Goal: Task Accomplishment & Management: Use online tool/utility

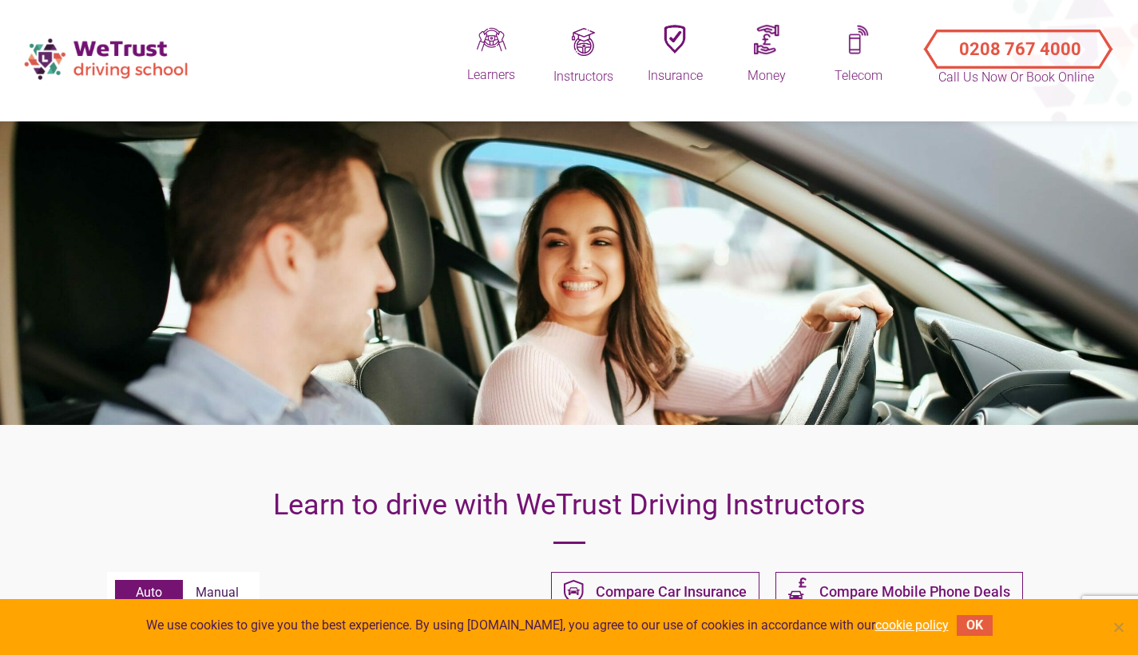
click at [978, 538] on button "OK" at bounding box center [975, 625] width 36 height 21
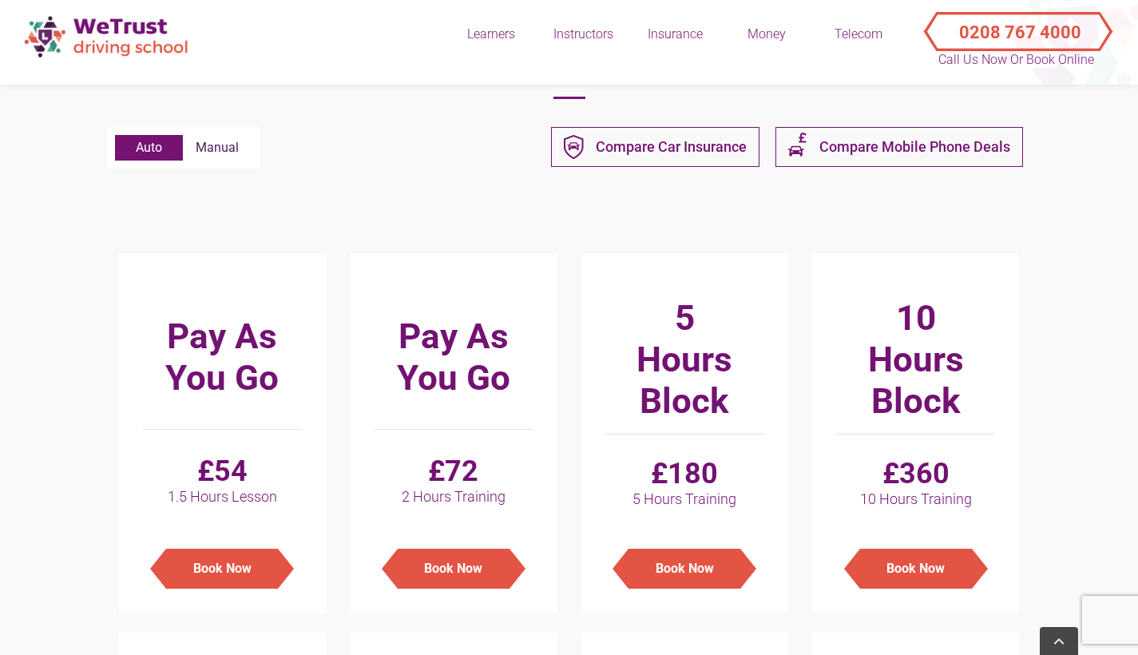
scroll to position [467, 0]
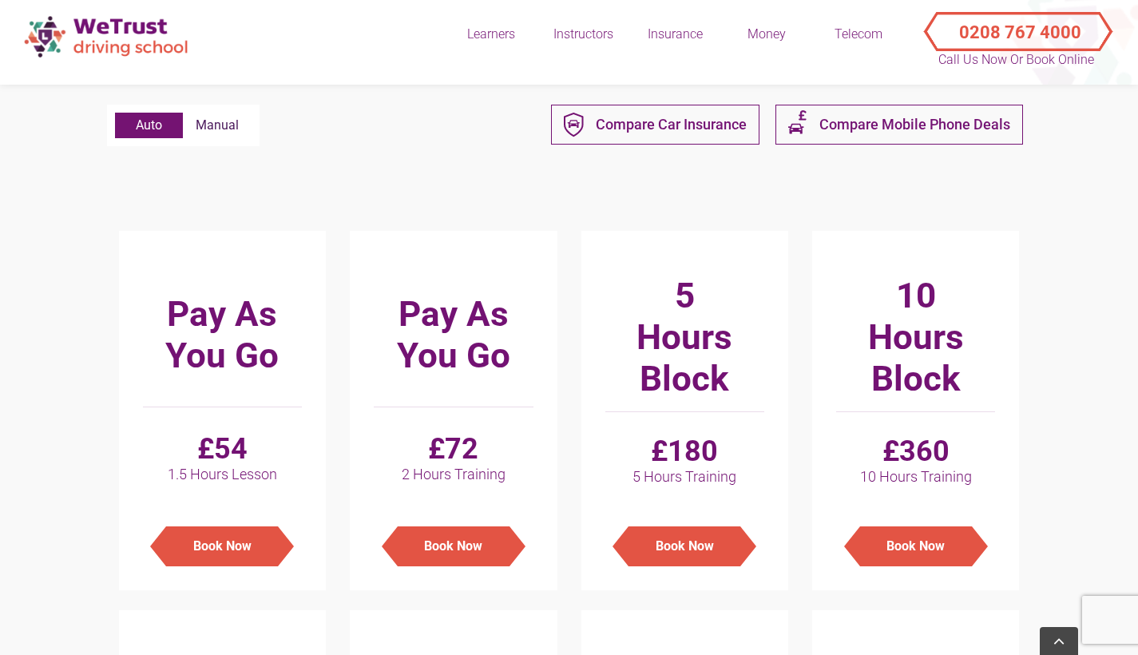
click at [236, 138] on label "Manual" at bounding box center [217, 126] width 69 height 26
click at [116, 113] on input "Manual" at bounding box center [115, 113] width 1 height 1
radio input "true"
click at [133, 131] on label "Auto" at bounding box center [149, 126] width 68 height 26
click at [116, 113] on input "Auto" at bounding box center [115, 113] width 1 height 1
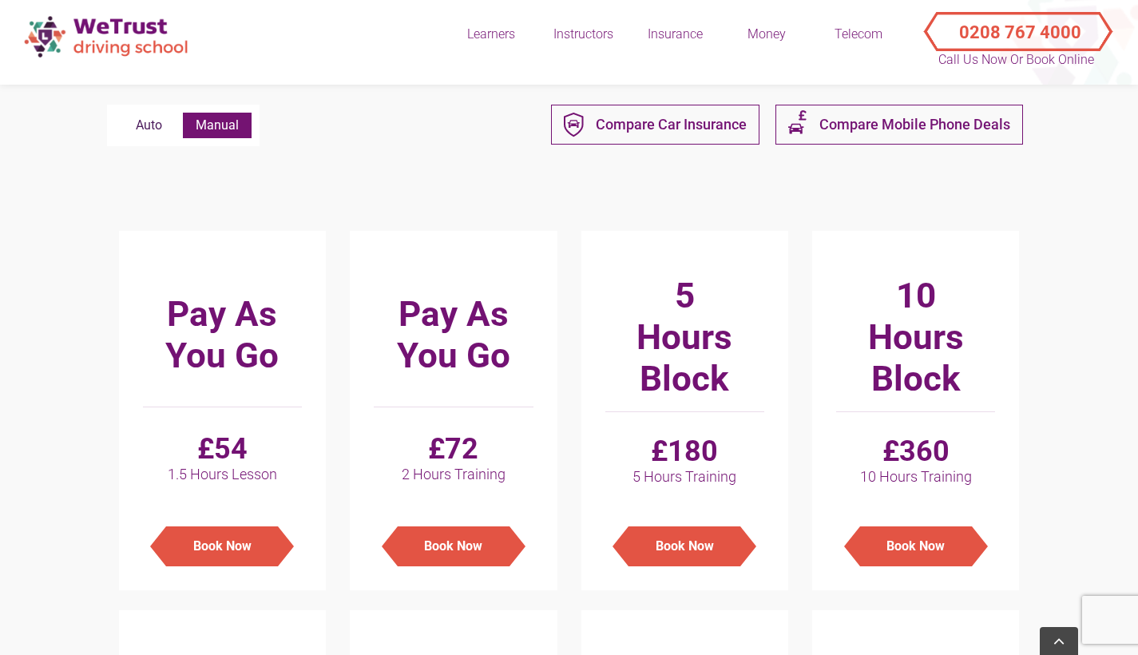
radio input "true"
click at [221, 138] on label "Manual" at bounding box center [217, 126] width 69 height 26
click at [116, 113] on input "Manual" at bounding box center [115, 113] width 1 height 1
radio input "true"
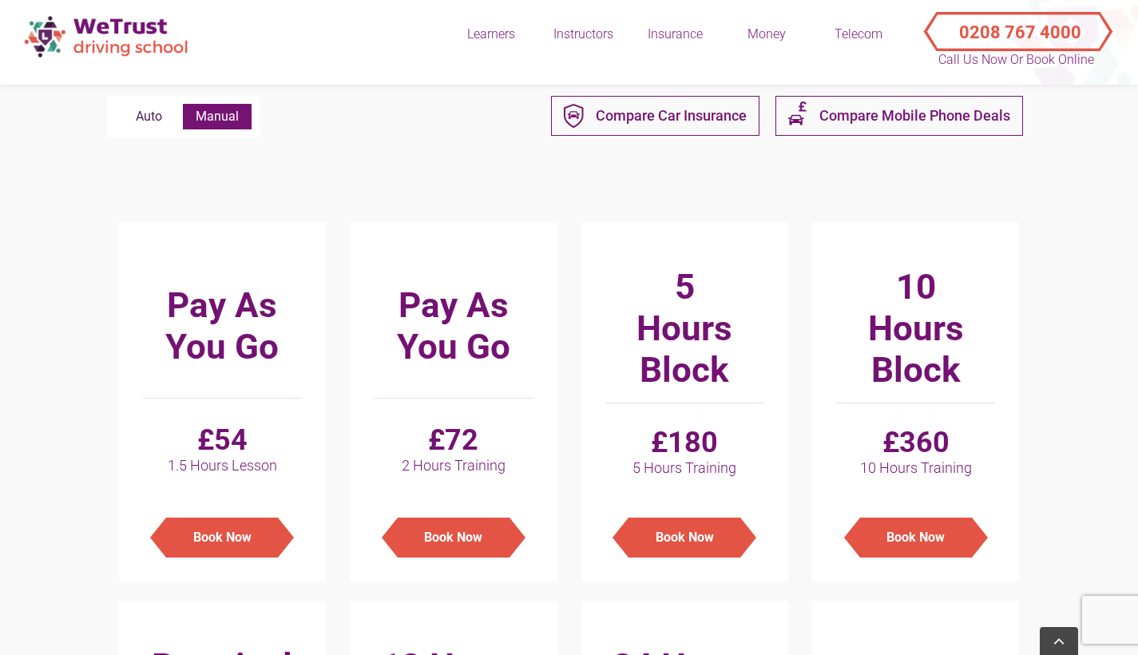
scroll to position [450, 0]
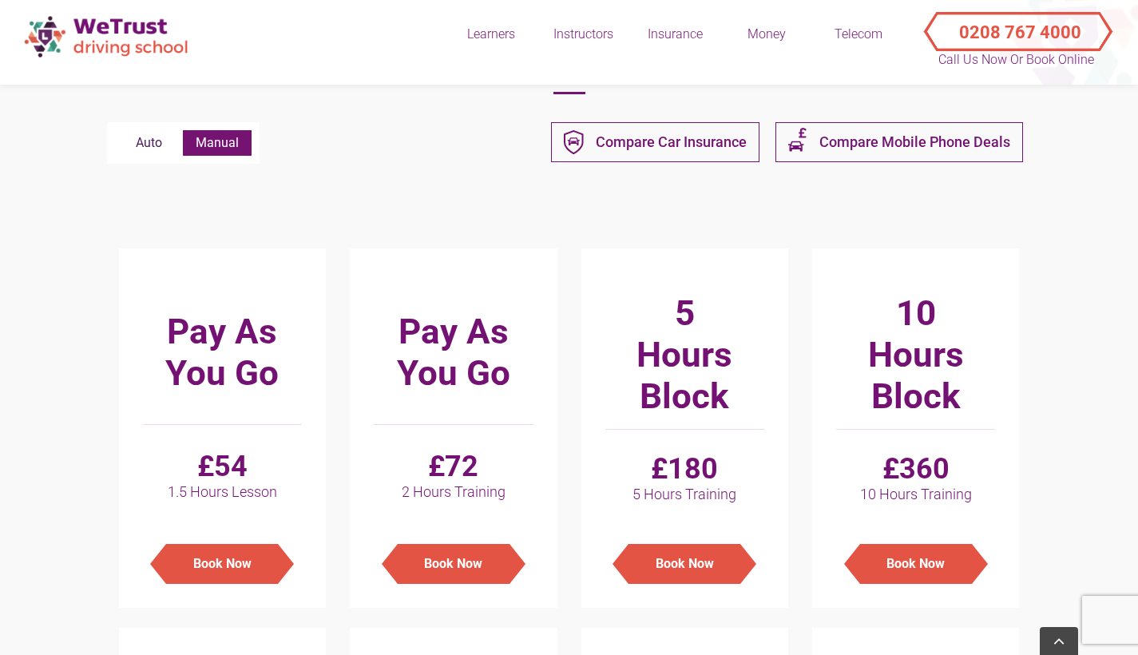
click at [145, 153] on label "Auto" at bounding box center [149, 143] width 68 height 26
click at [116, 131] on input "Auto" at bounding box center [115, 130] width 1 height 1
radio input "true"
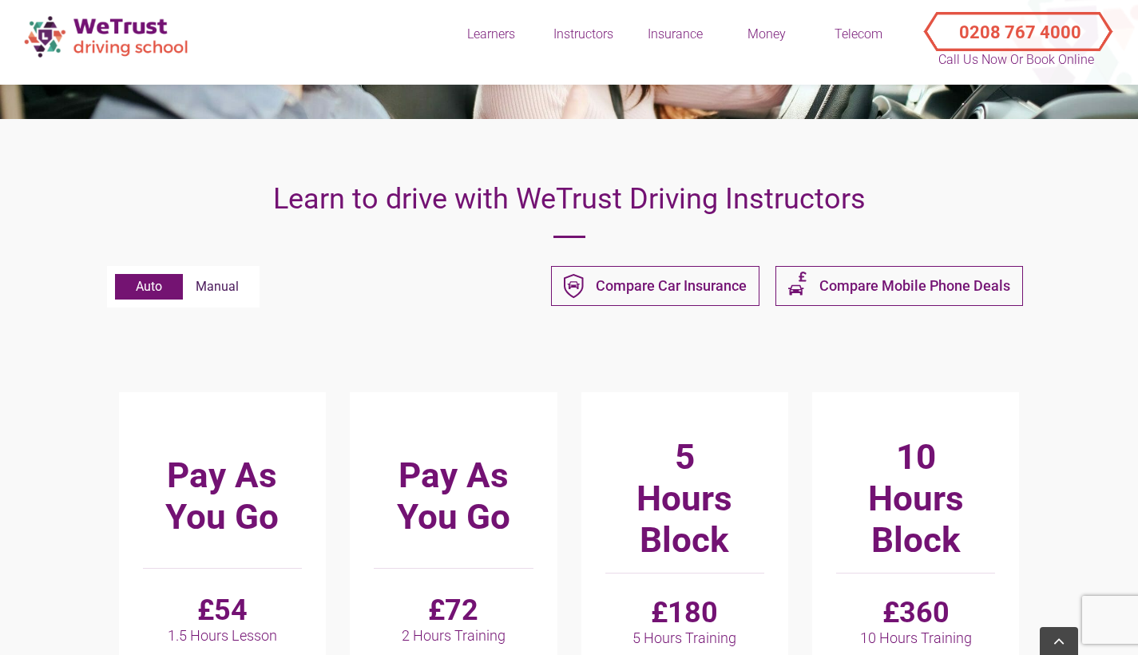
scroll to position [305, 0]
click at [211, 292] on label "Manual" at bounding box center [217, 288] width 69 height 26
click at [116, 276] on input "Manual" at bounding box center [115, 275] width 1 height 1
radio input "true"
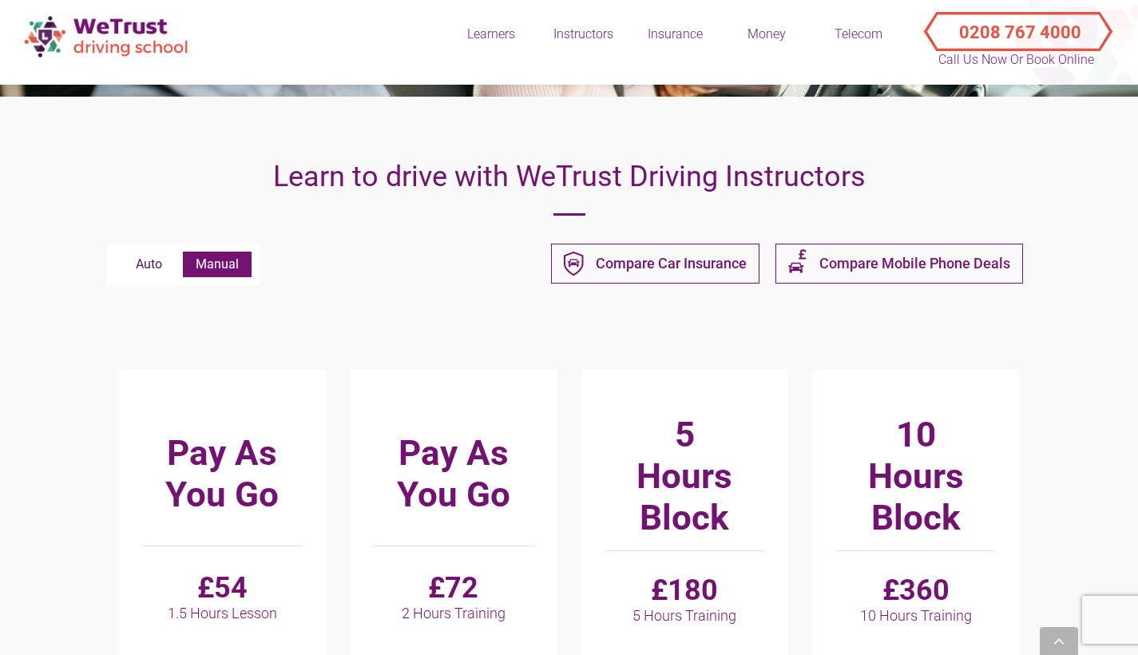
scroll to position [418, 0]
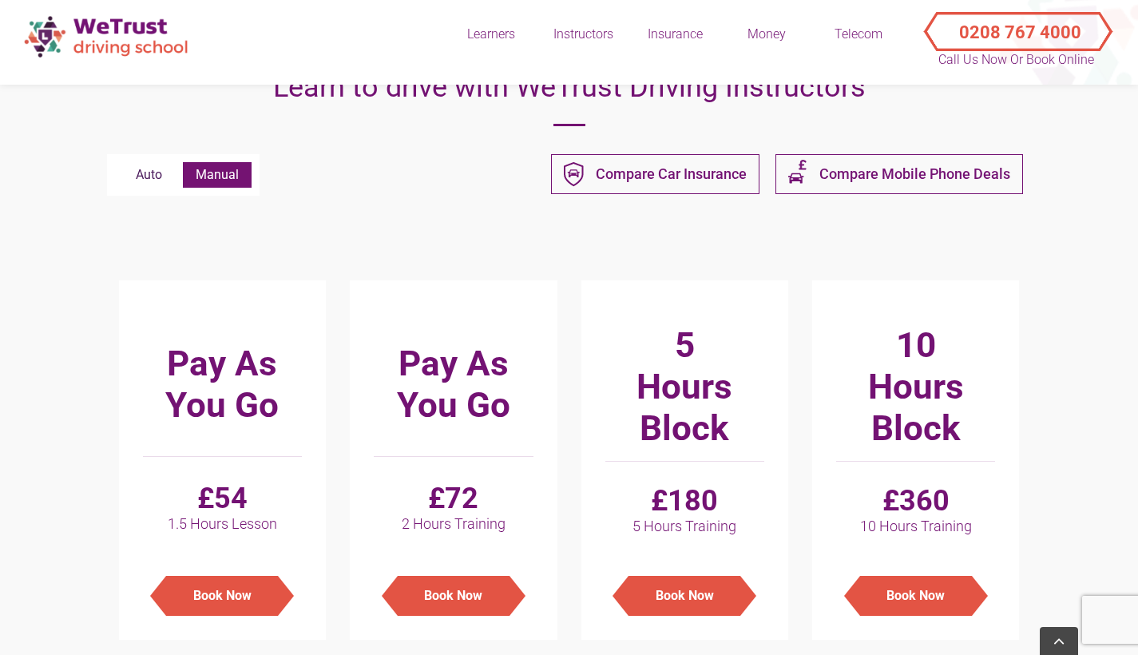
click at [145, 182] on label "Auto" at bounding box center [149, 175] width 68 height 26
click at [116, 163] on input "Auto" at bounding box center [115, 162] width 1 height 1
radio input "true"
click at [112, 46] on img at bounding box center [108, 36] width 184 height 57
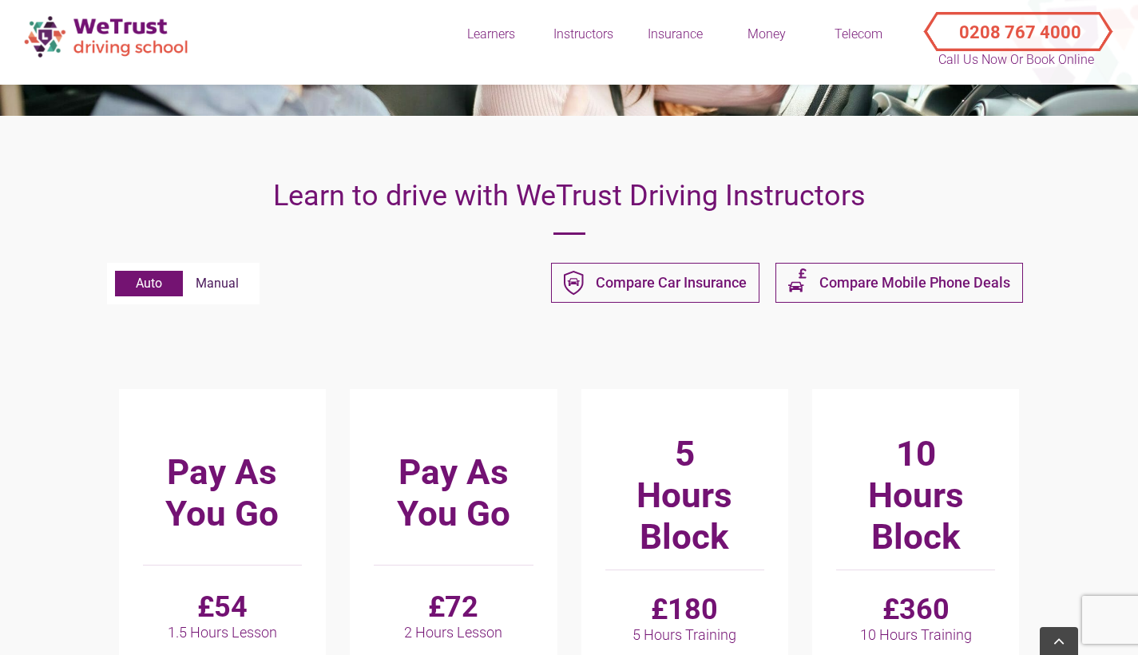
scroll to position [283, 0]
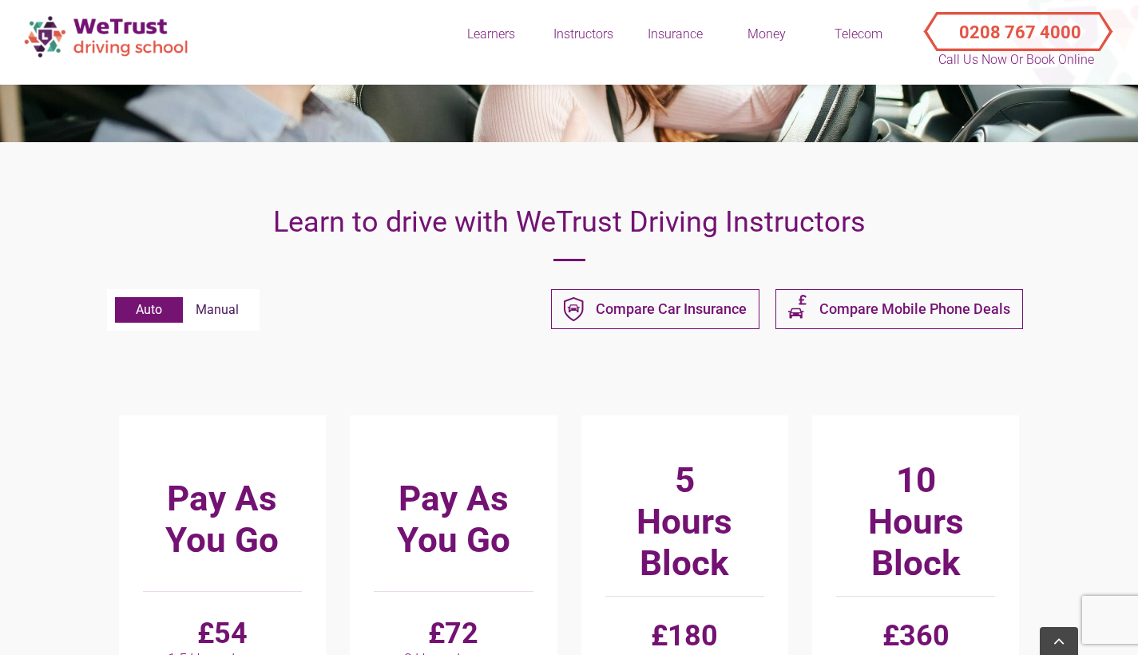
click at [228, 316] on label "Manual" at bounding box center [217, 310] width 69 height 26
click at [116, 298] on input "Manual" at bounding box center [115, 297] width 1 height 1
radio input "true"
click at [152, 319] on label "Auto" at bounding box center [149, 310] width 68 height 26
click at [116, 298] on input "Auto" at bounding box center [115, 297] width 1 height 1
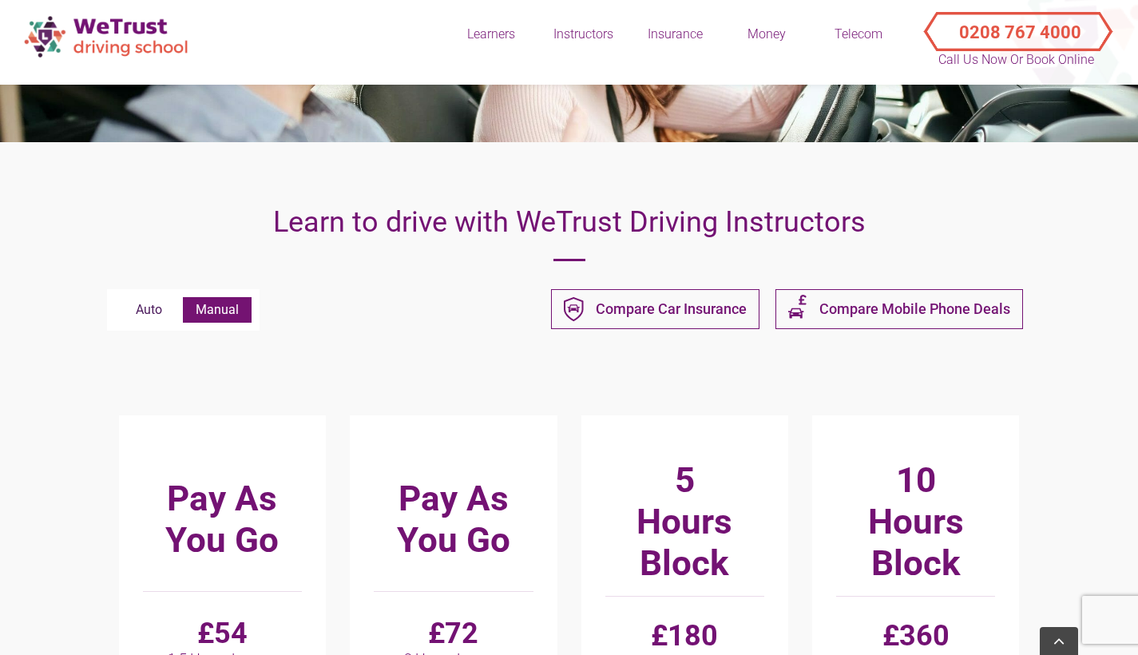
radio input "true"
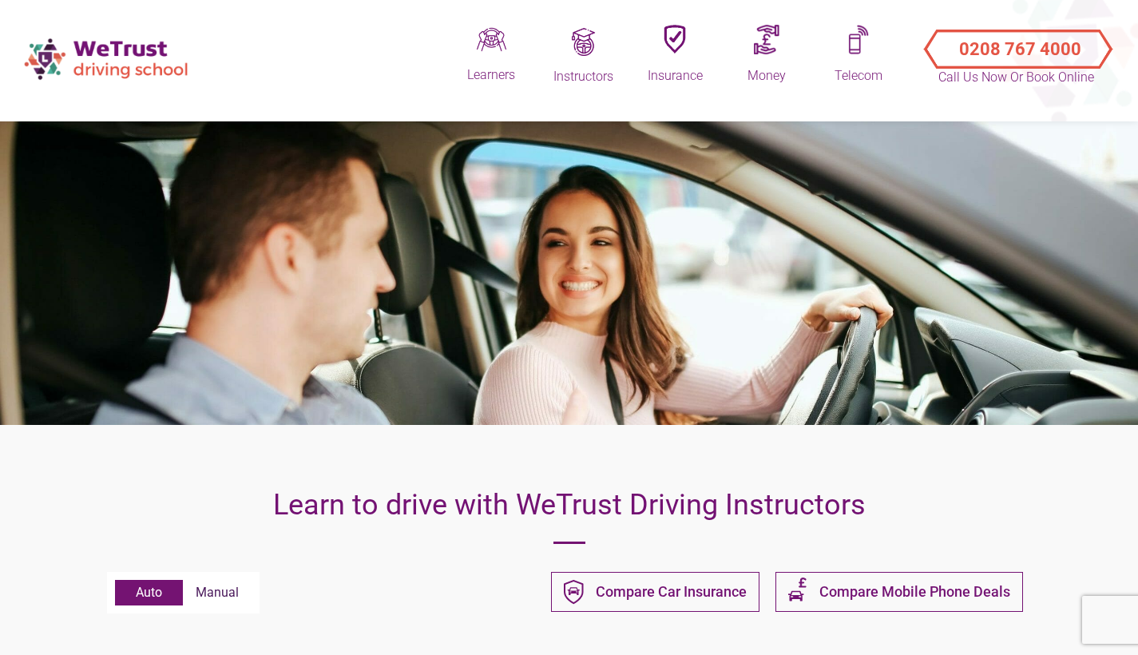
scroll to position [0, 0]
